Goal: Transaction & Acquisition: Purchase product/service

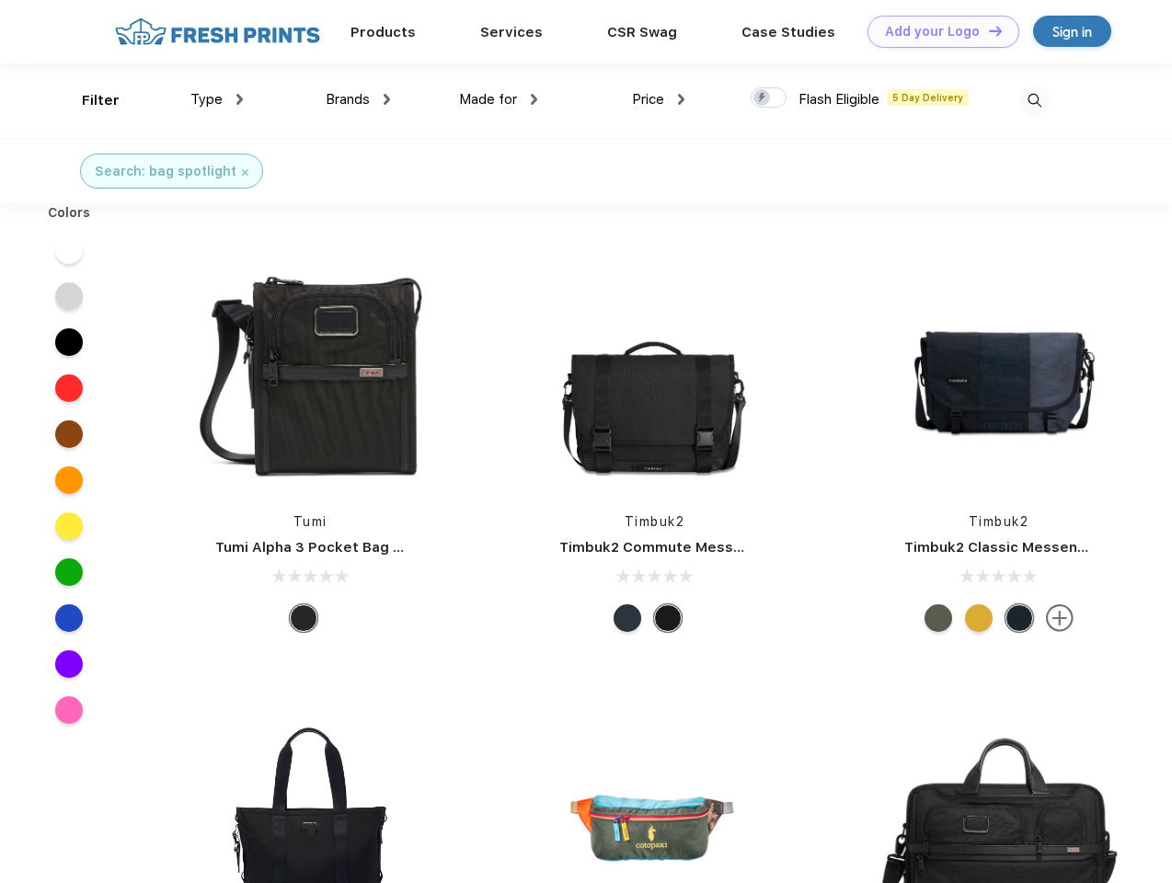
click at [937, 31] on link "Add your Logo Design Tool" at bounding box center [944, 32] width 152 height 32
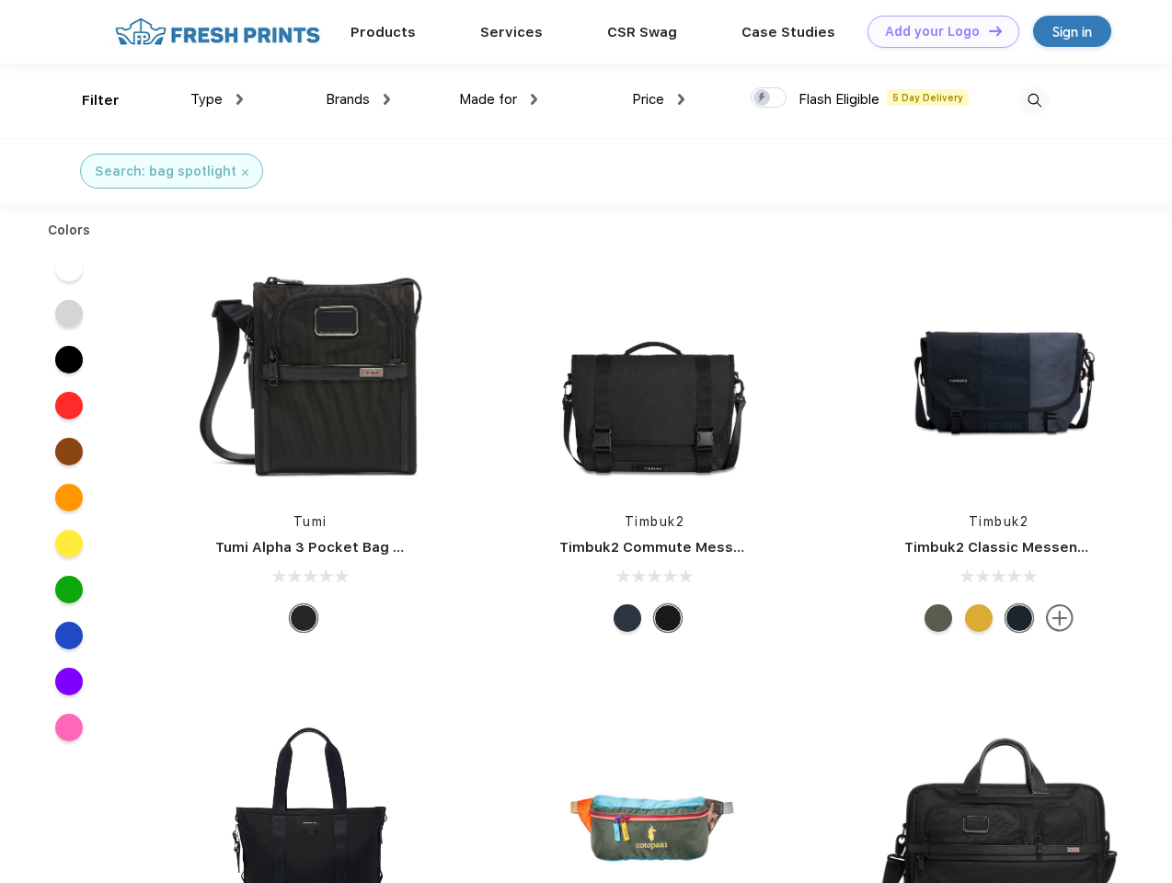
click at [0, 0] on div "Design Tool" at bounding box center [0, 0] width 0 height 0
click at [987, 30] on link "Add your Logo Design Tool" at bounding box center [944, 32] width 152 height 32
click at [88, 100] on div "Filter" at bounding box center [101, 100] width 38 height 21
click at [217, 99] on span "Type" at bounding box center [206, 99] width 32 height 17
click at [358, 99] on span "Brands" at bounding box center [348, 99] width 44 height 17
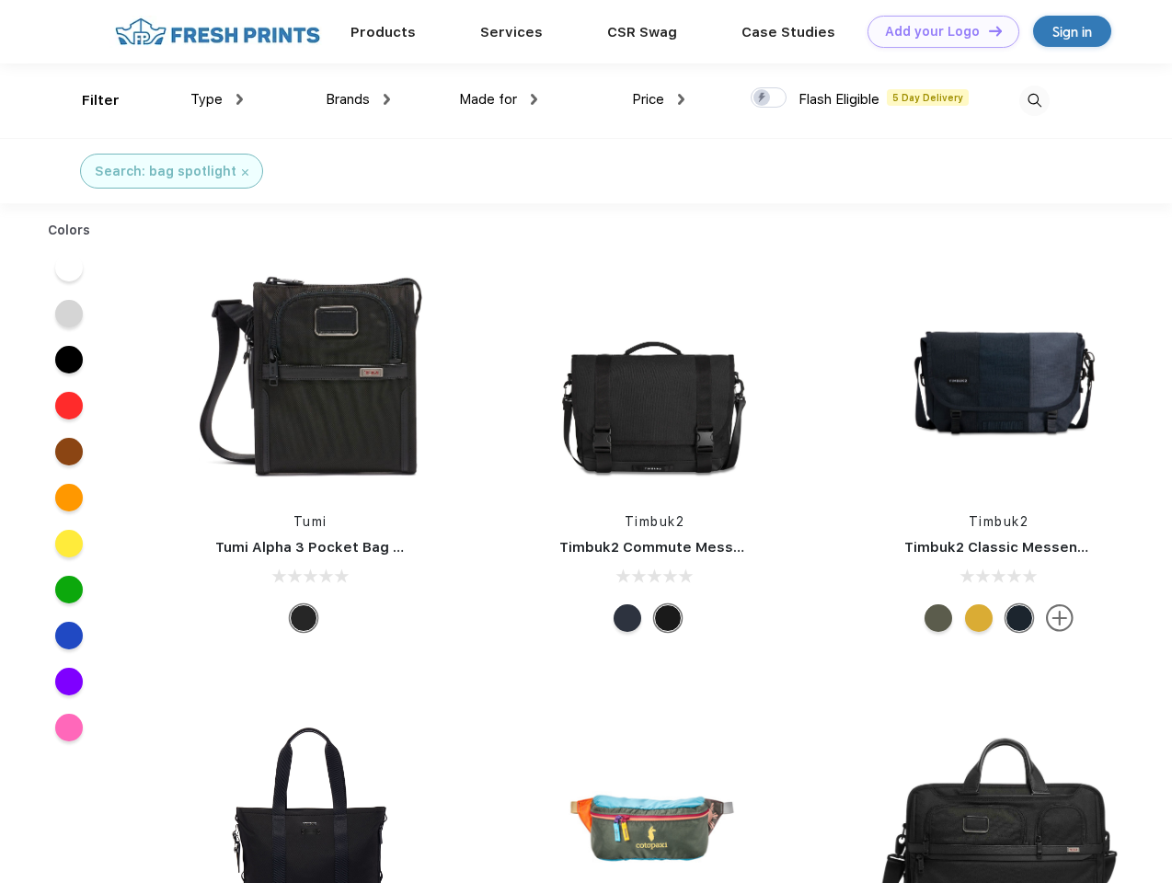
click at [499, 99] on span "Made for" at bounding box center [488, 99] width 58 height 17
click at [659, 99] on span "Price" at bounding box center [648, 99] width 32 height 17
click at [769, 98] on div at bounding box center [769, 97] width 36 height 20
click at [763, 98] on input "checkbox" at bounding box center [757, 92] width 12 height 12
click at [1034, 100] on img at bounding box center [1034, 101] width 30 height 30
